Goal: Transaction & Acquisition: Subscribe to service/newsletter

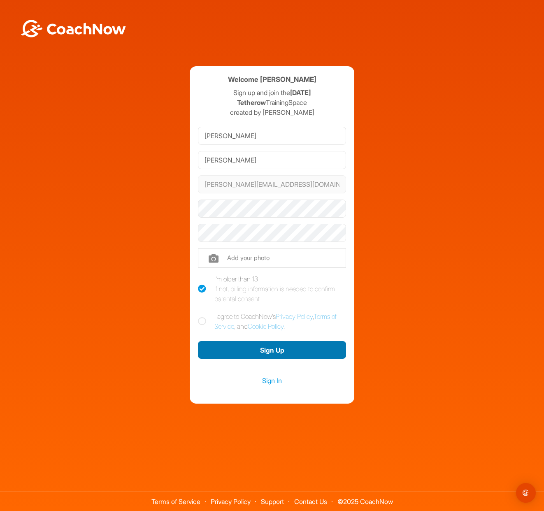
click at [266, 349] on button "Sign Up" at bounding box center [272, 350] width 148 height 18
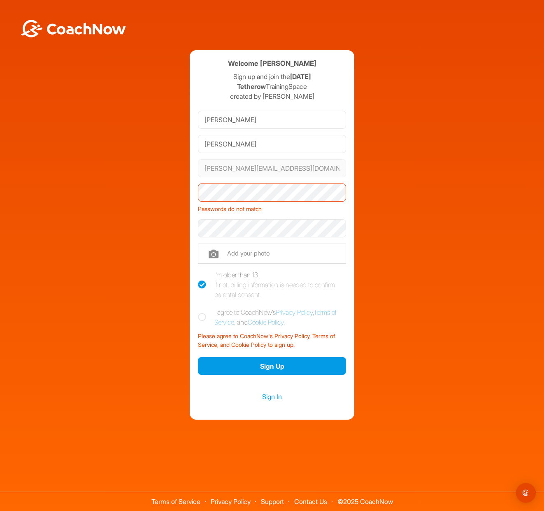
click at [179, 191] on div "Welcome [PERSON_NAME] Sign up and join the [DATE] Tetherow TrainingSpace create…" at bounding box center [272, 235] width 536 height 370
click at [271, 365] on button "Sign Up" at bounding box center [272, 366] width 148 height 18
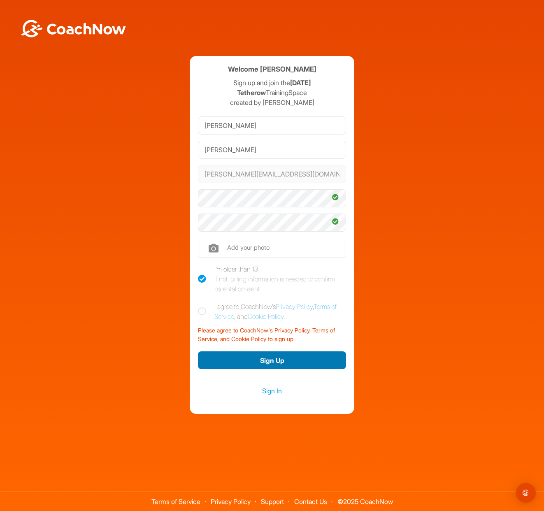
click at [269, 359] on button "Sign Up" at bounding box center [272, 360] width 148 height 18
click at [266, 395] on link "Sign In" at bounding box center [272, 391] width 148 height 11
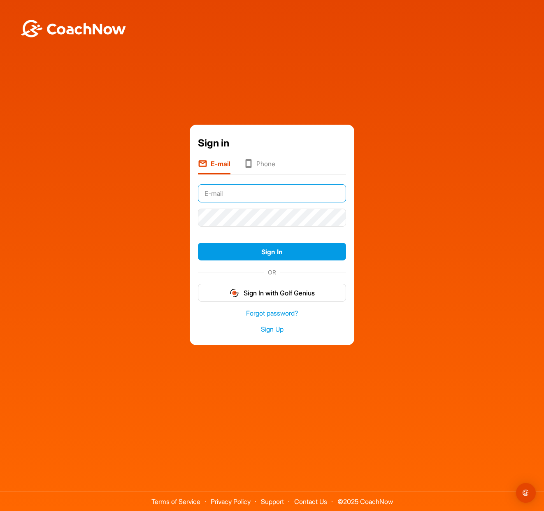
type input "[PERSON_NAME][EMAIL_ADDRESS][DOMAIN_NAME]"
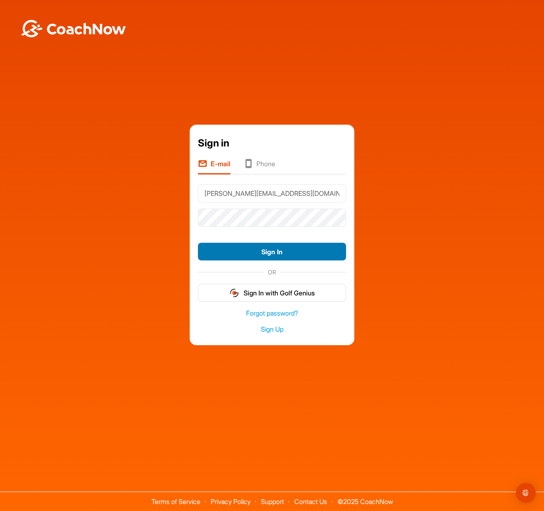
click at [276, 249] on button "Sign In" at bounding box center [272, 252] width 148 height 18
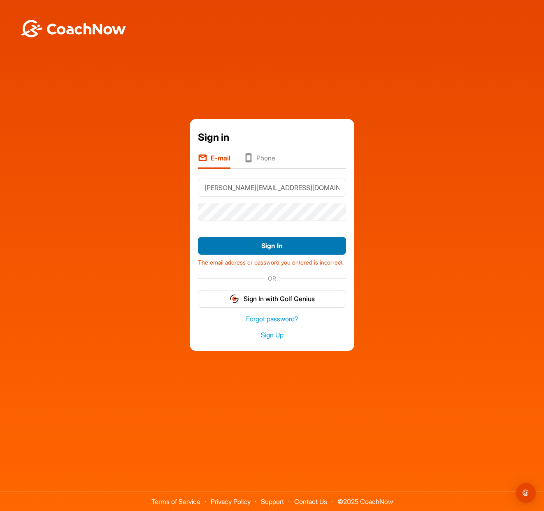
click at [270, 240] on button "Sign In" at bounding box center [272, 246] width 148 height 18
click at [258, 153] on li "Phone" at bounding box center [260, 161] width 32 height 16
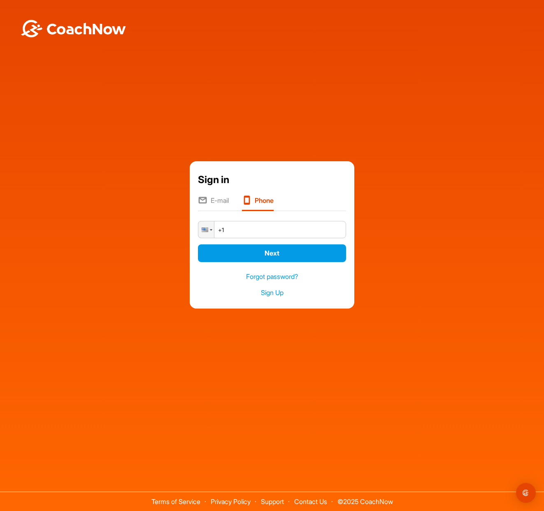
click at [244, 232] on input "+1" at bounding box center [272, 229] width 148 height 17
type input "[PHONE_NUMBER]"
click at [274, 252] on button "Next" at bounding box center [272, 253] width 148 height 18
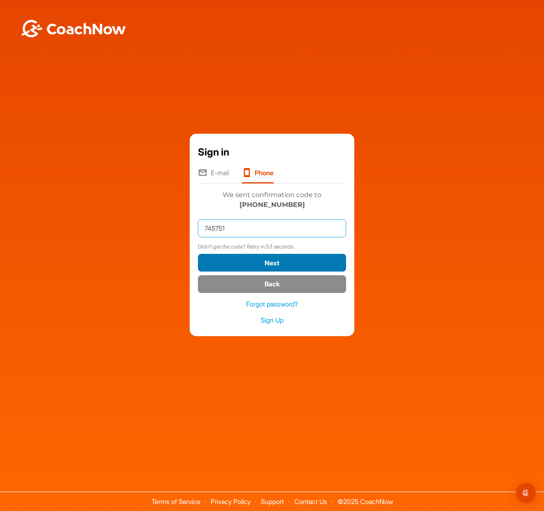
type input "745751"
click at [272, 263] on button "Next" at bounding box center [272, 263] width 148 height 18
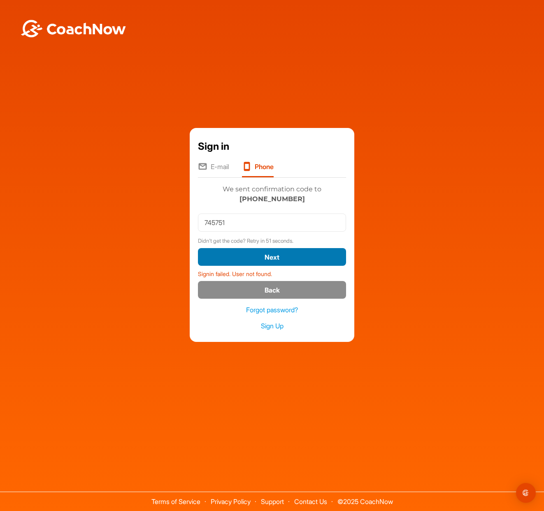
click at [272, 254] on button "Next" at bounding box center [272, 257] width 148 height 18
click at [271, 257] on button "Next" at bounding box center [272, 257] width 148 height 18
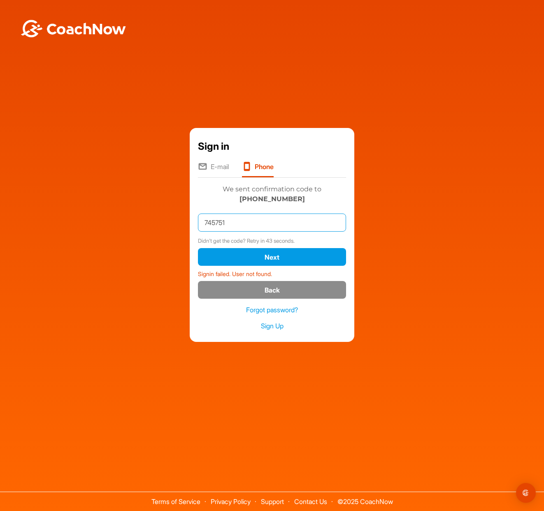
click at [241, 223] on input "745751" at bounding box center [272, 223] width 148 height 18
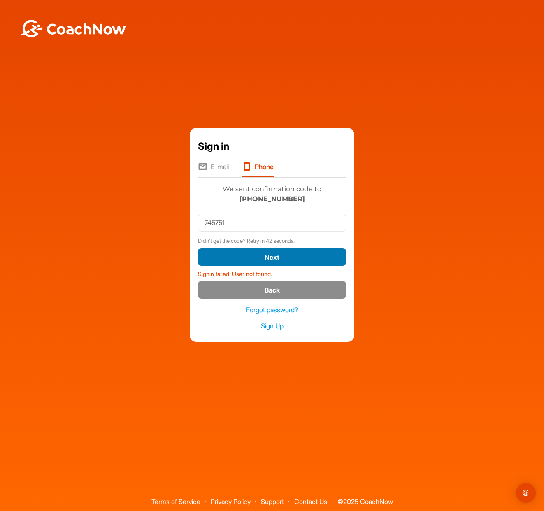
click at [271, 253] on button "Next" at bounding box center [272, 257] width 148 height 18
click at [210, 166] on li "E-mail" at bounding box center [213, 170] width 31 height 16
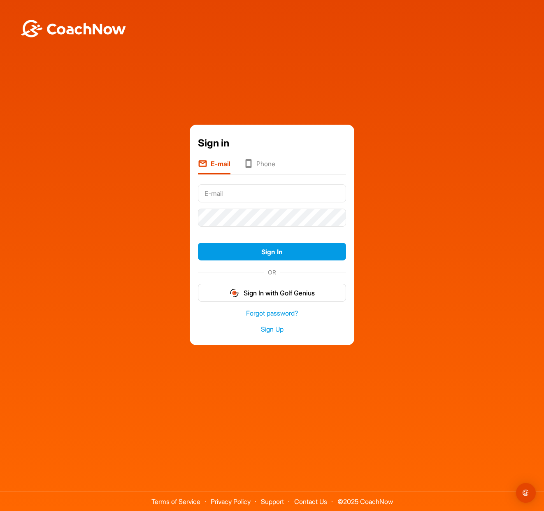
click at [99, 197] on div "Sign in E-mail Phone Sign In OR Sign In with Golf Genius Forgot password? Sign …" at bounding box center [272, 235] width 536 height 221
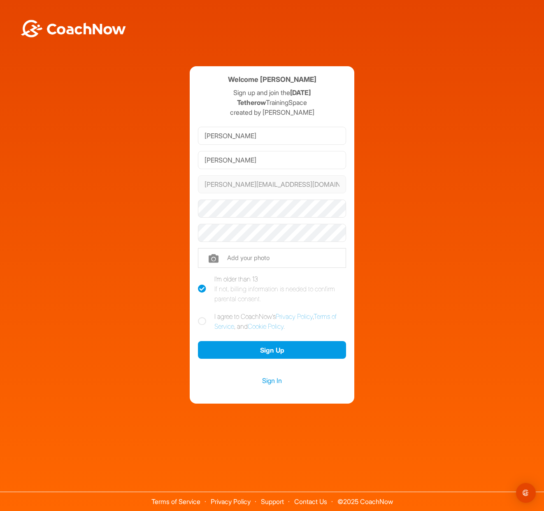
click at [200, 323] on icon at bounding box center [202, 321] width 8 height 8
click at [200, 317] on input "I agree to CoachNow's Privacy Policy , Terms of Service , and Cookie Policy ." at bounding box center [200, 314] width 5 height 5
checkbox input "true"
click at [262, 349] on button "Sign Up" at bounding box center [272, 350] width 148 height 18
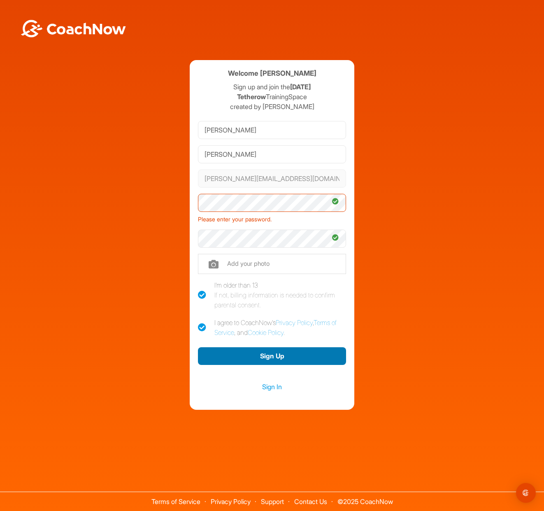
click at [264, 356] on button "Sign Up" at bounding box center [272, 356] width 148 height 18
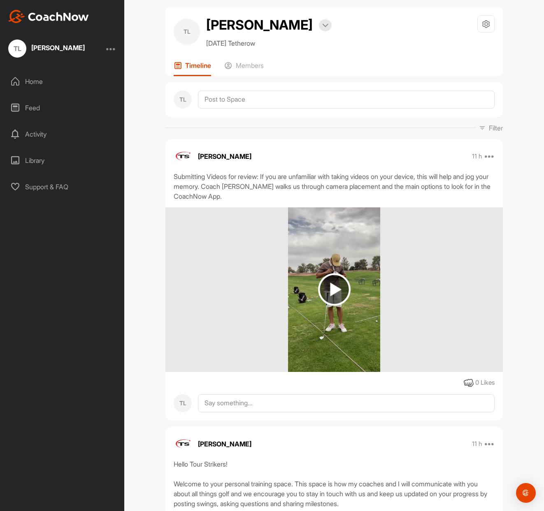
scroll to position [28, 0]
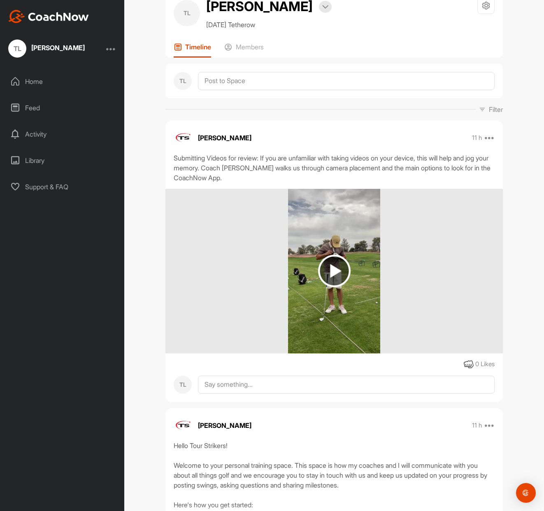
click at [330, 270] on img at bounding box center [334, 271] width 33 height 33
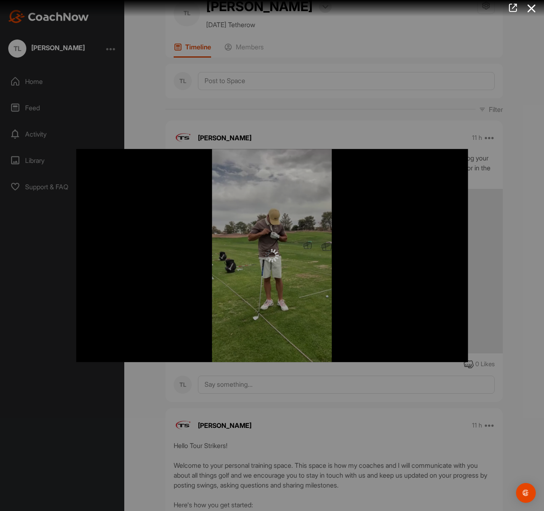
click at [272, 256] on img at bounding box center [271, 255] width 13 height 13
click at [161, 311] on div at bounding box center [272, 255] width 392 height 213
click at [467, 31] on div at bounding box center [272, 255] width 544 height 511
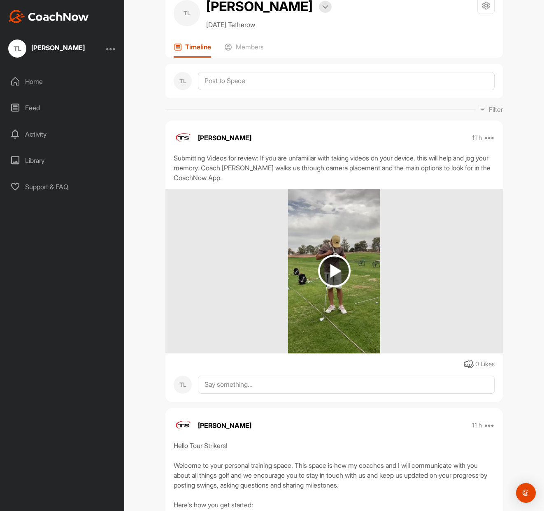
click at [331, 267] on img at bounding box center [334, 271] width 33 height 33
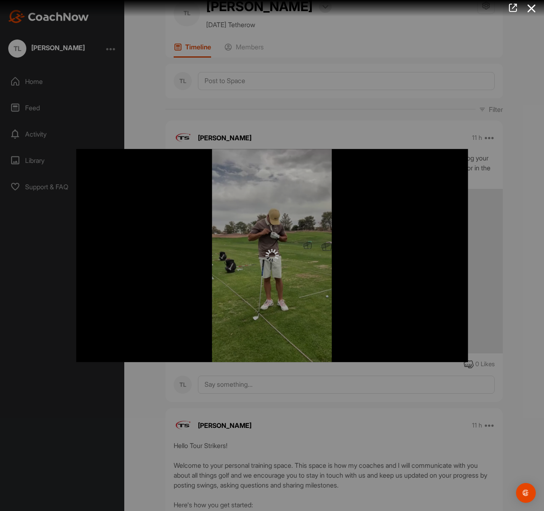
click at [230, 384] on div at bounding box center [272, 255] width 544 height 511
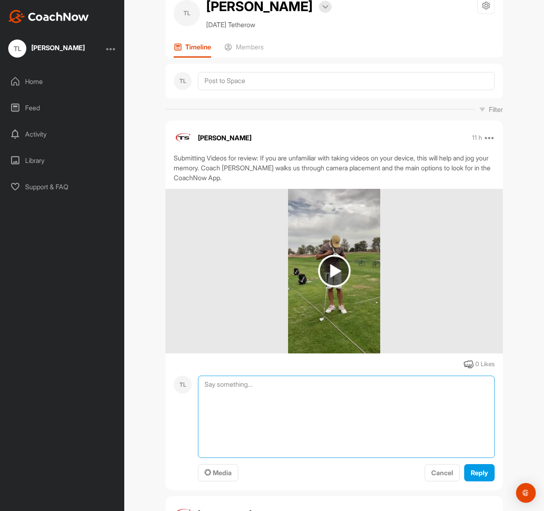
click at [229, 384] on textarea at bounding box center [346, 417] width 297 height 82
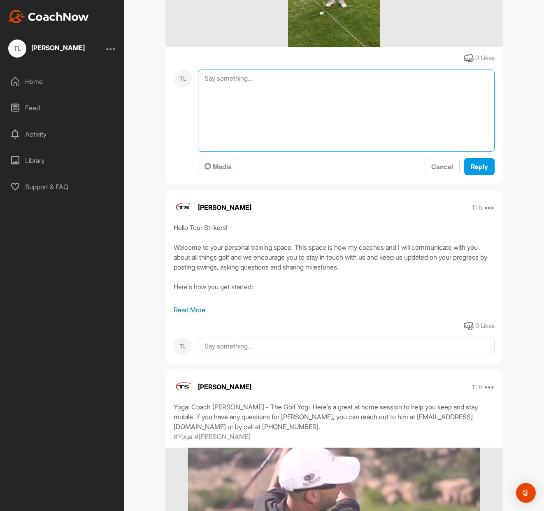
scroll to position [480, 0]
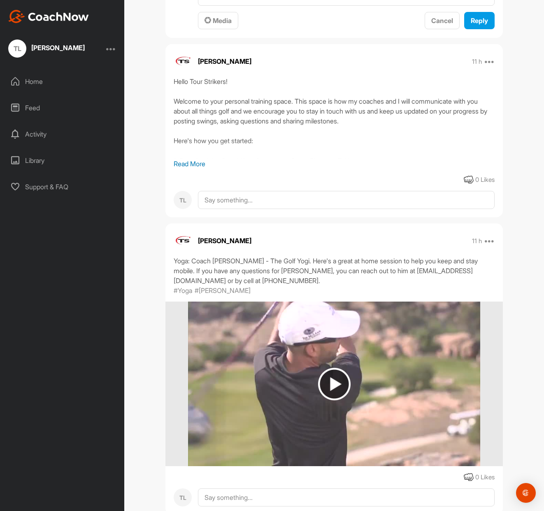
click at [331, 384] on img at bounding box center [334, 384] width 33 height 33
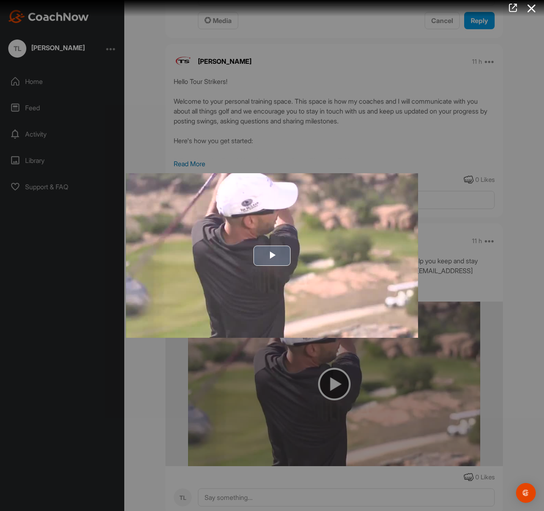
click at [272, 256] on span "Video Player" at bounding box center [272, 256] width 0 height 0
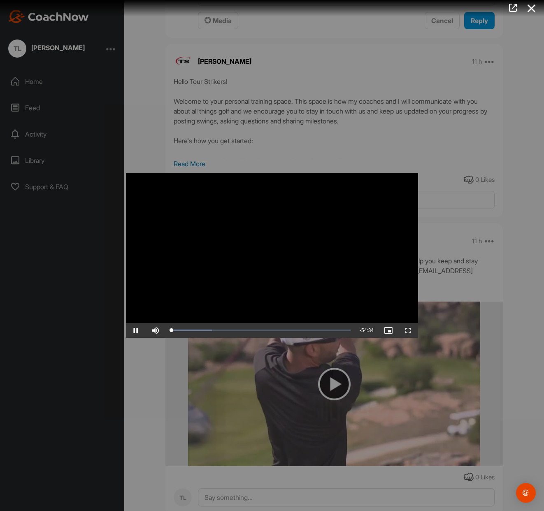
click at [135, 330] on span "Video Player" at bounding box center [136, 330] width 20 height 0
